Goal: Transaction & Acquisition: Purchase product/service

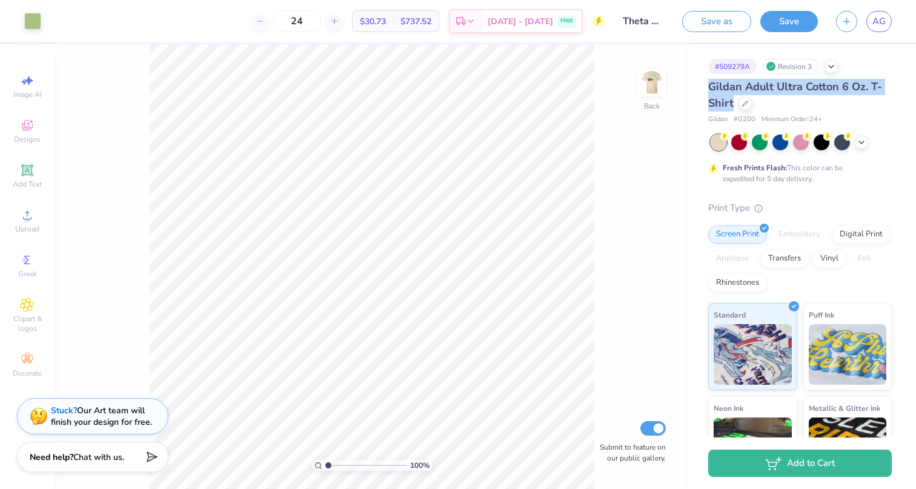
drag, startPoint x: 709, startPoint y: 85, endPoint x: 744, endPoint y: 107, distance: 41.9
click at [744, 107] on div "Gildan Adult Ultra Cotton 6 Oz. T-Shirt" at bounding box center [801, 95] width 184 height 33
copy span "Gildan Adult Ultra Cotton 6 Oz. T-Shirt"
click at [752, 106] on div at bounding box center [745, 102] width 13 height 13
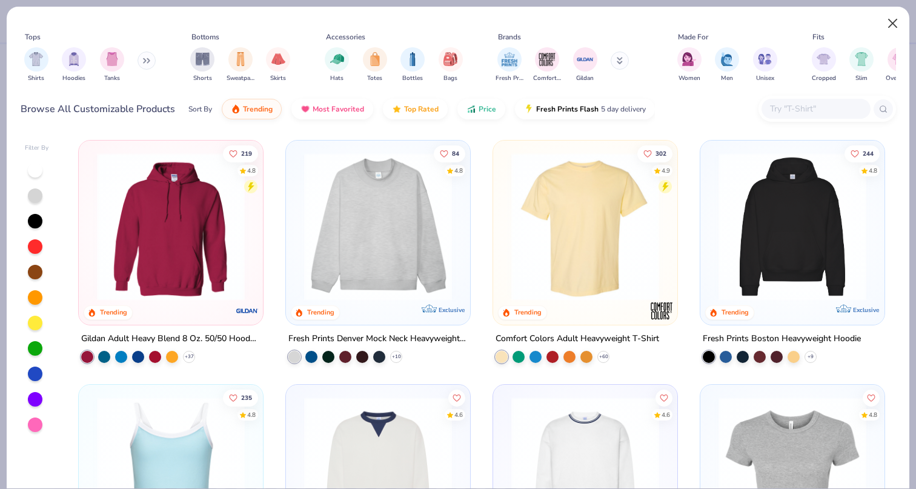
click at [889, 24] on button "Close" at bounding box center [893, 23] width 23 height 23
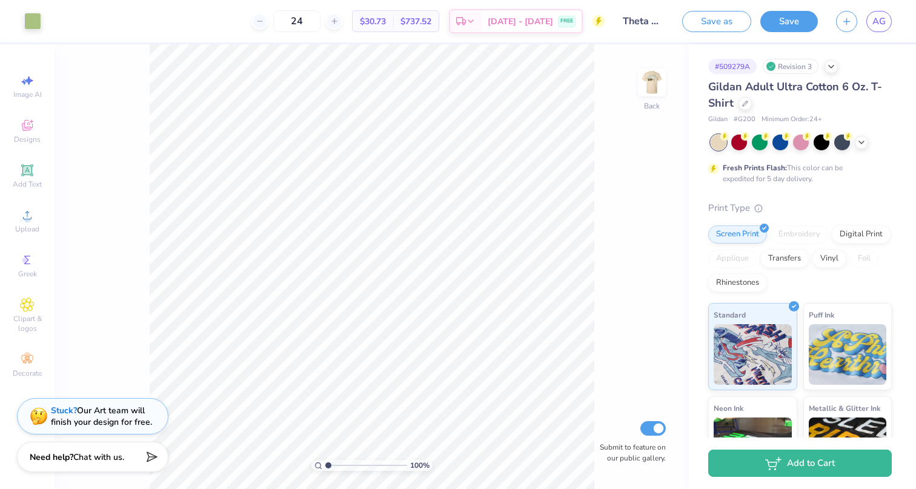
click at [835, 83] on span "Gildan Adult Ultra Cotton 6 Oz. T-Shirt" at bounding box center [796, 94] width 174 height 31
click at [752, 107] on div at bounding box center [745, 102] width 13 height 13
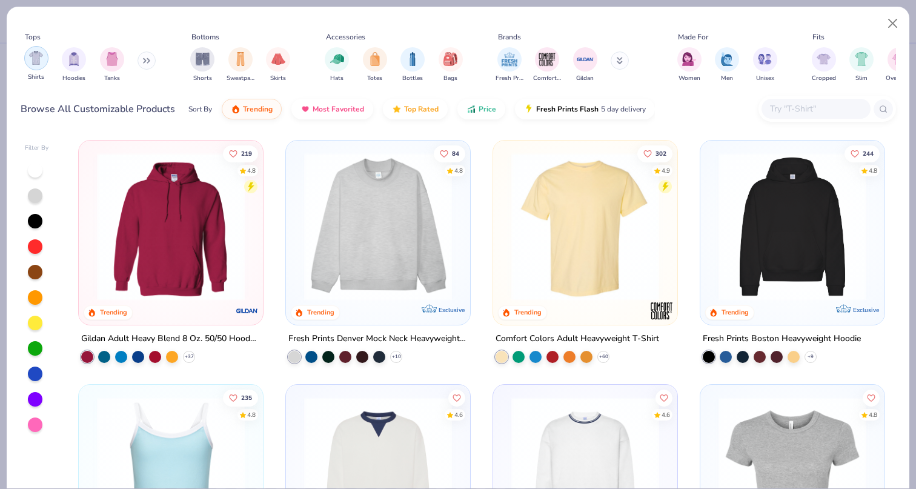
click at [41, 59] on img "filter for Shirts" at bounding box center [36, 58] width 14 height 14
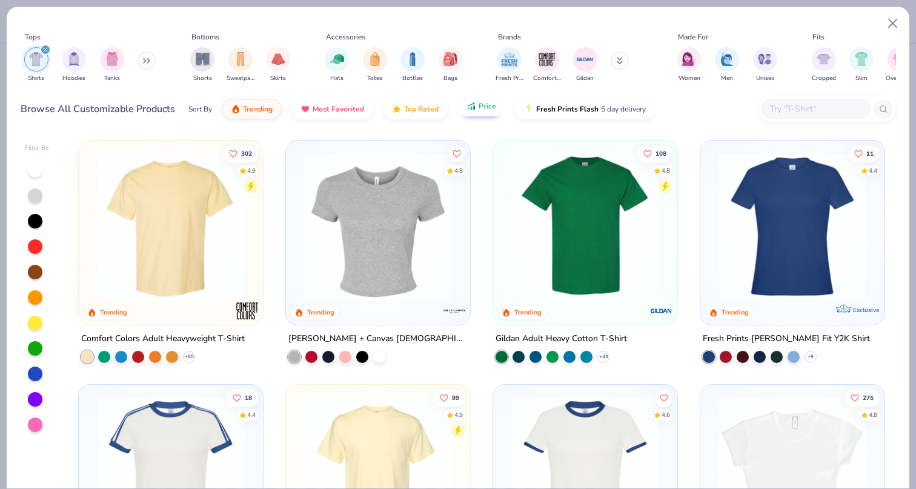
click at [495, 111] on button "Price" at bounding box center [482, 106] width 48 height 21
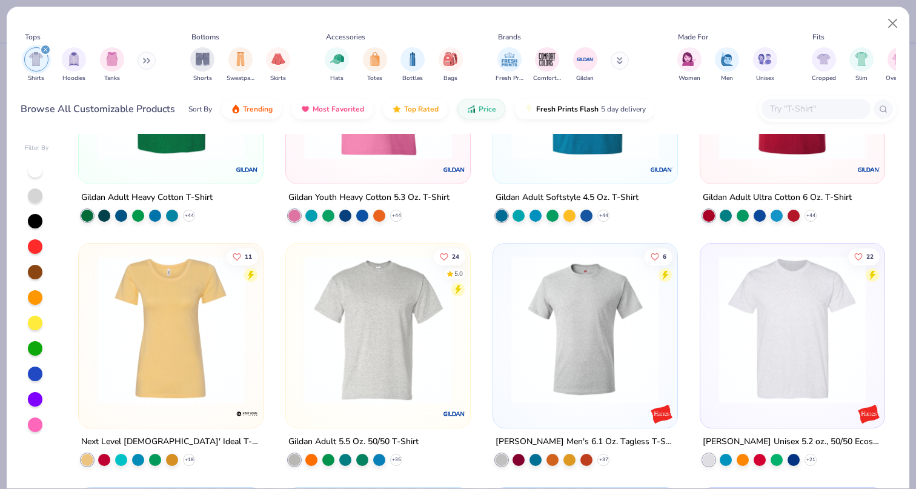
scroll to position [136, 0]
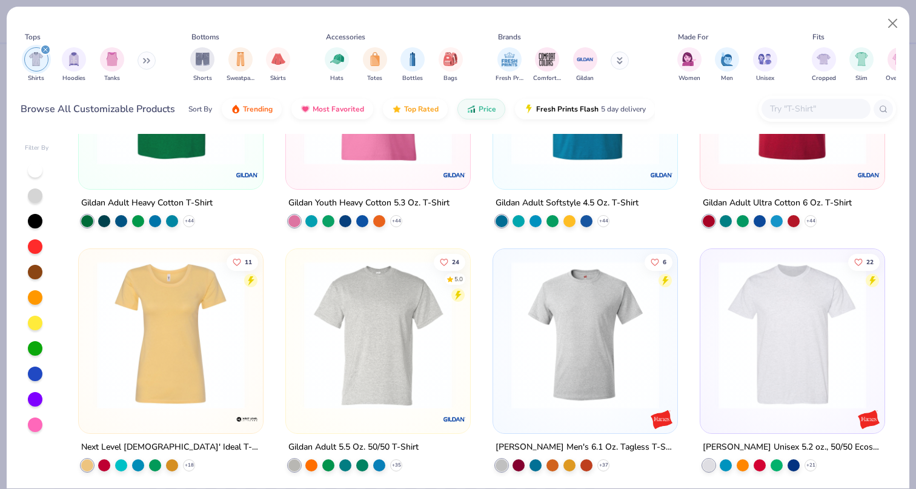
click at [810, 160] on img at bounding box center [793, 91] width 160 height 148
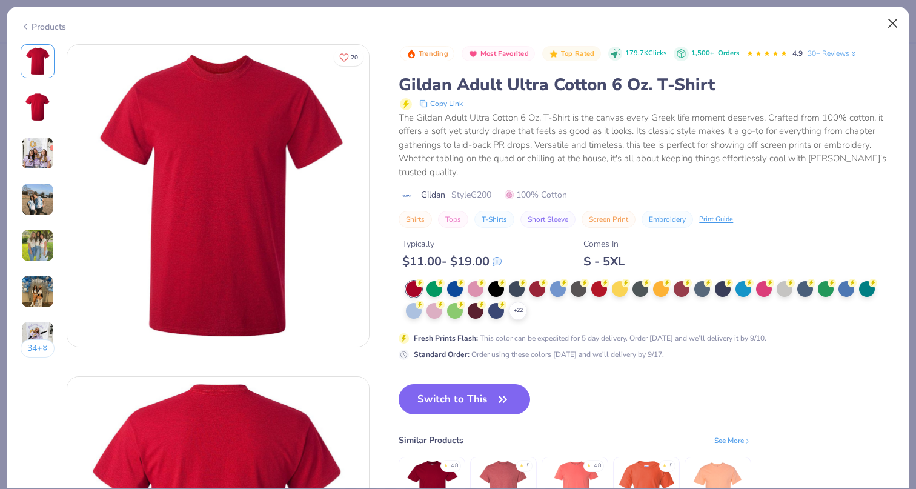
click at [890, 22] on button "Close" at bounding box center [893, 23] width 23 height 23
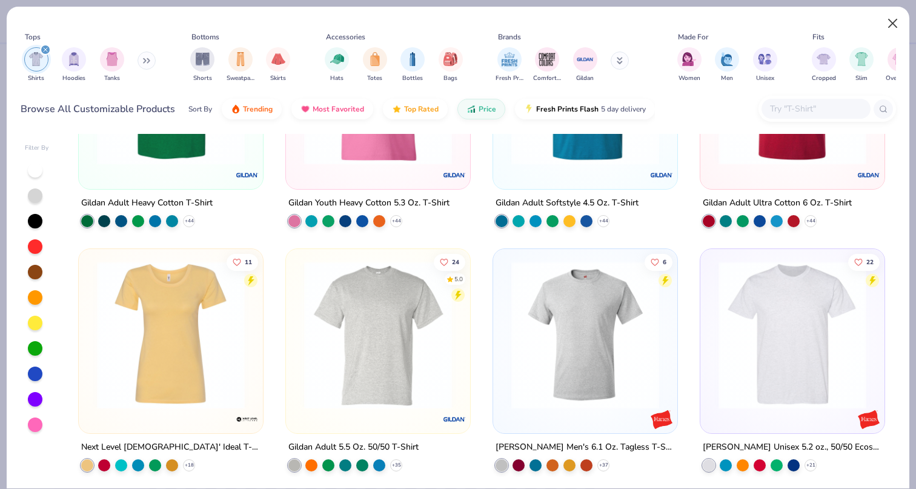
click at [896, 30] on button "Close" at bounding box center [893, 23] width 23 height 23
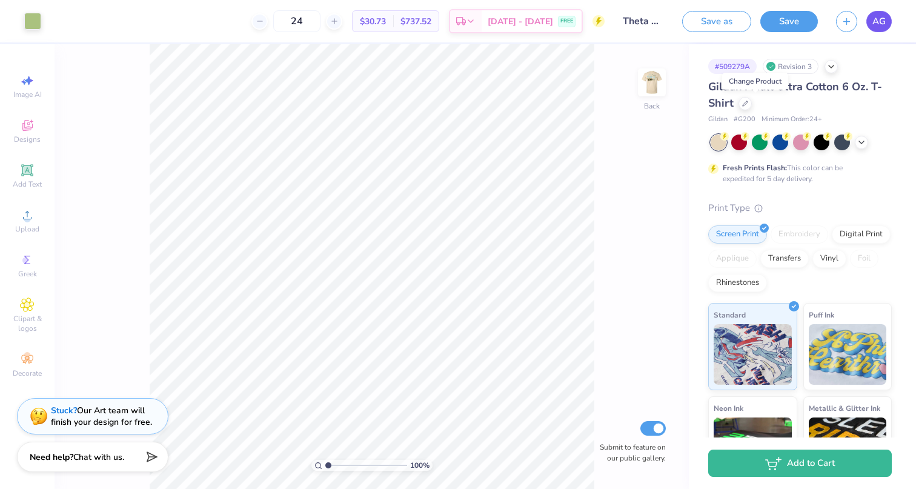
click at [879, 24] on span "AG" at bounding box center [879, 22] width 13 height 14
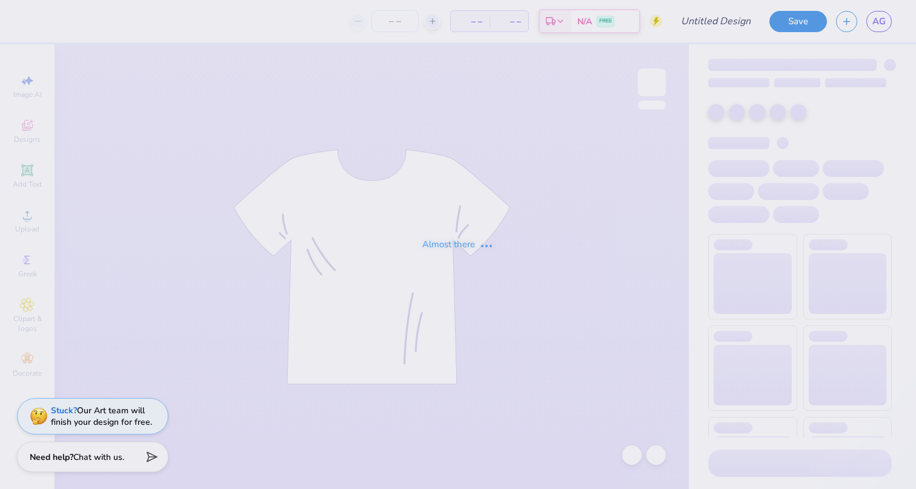
type input "Parent's Weekend Shirt"
type input "24"
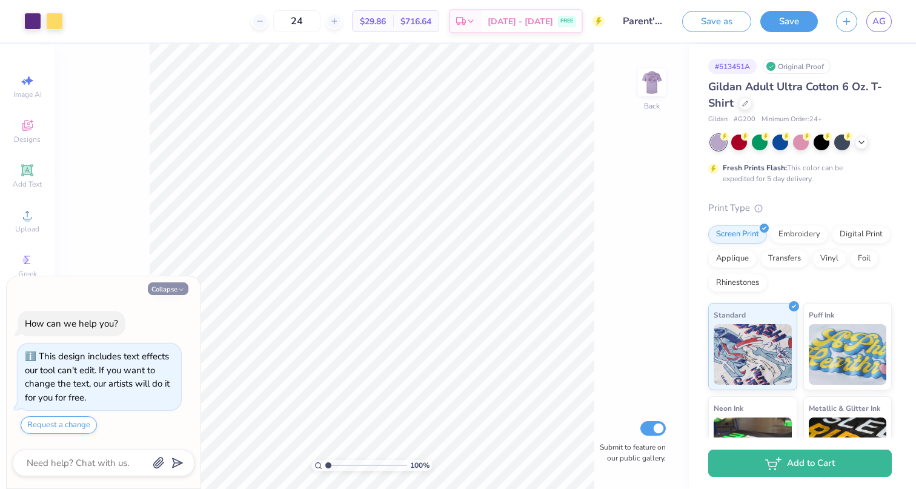
click at [174, 294] on button "Collapse" at bounding box center [168, 288] width 41 height 13
type textarea "x"
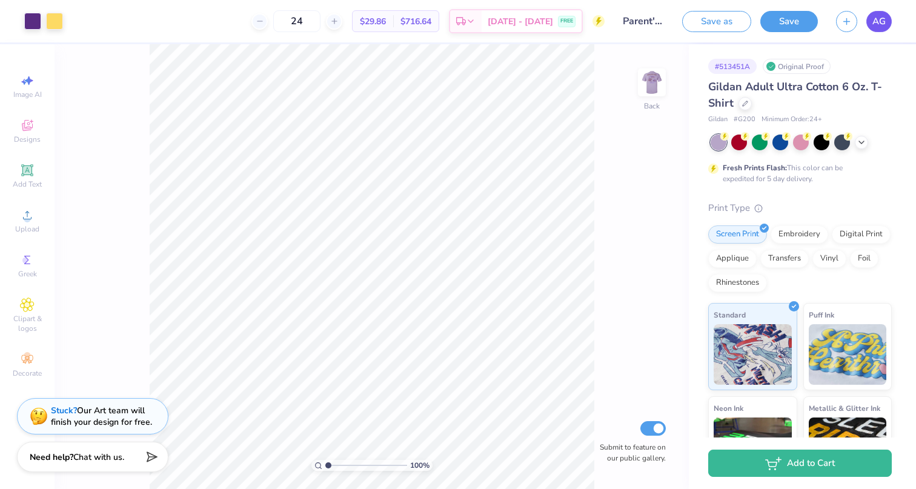
click at [873, 28] on link "AG" at bounding box center [879, 21] width 25 height 21
